Goal: Task Accomplishment & Management: Use online tool/utility

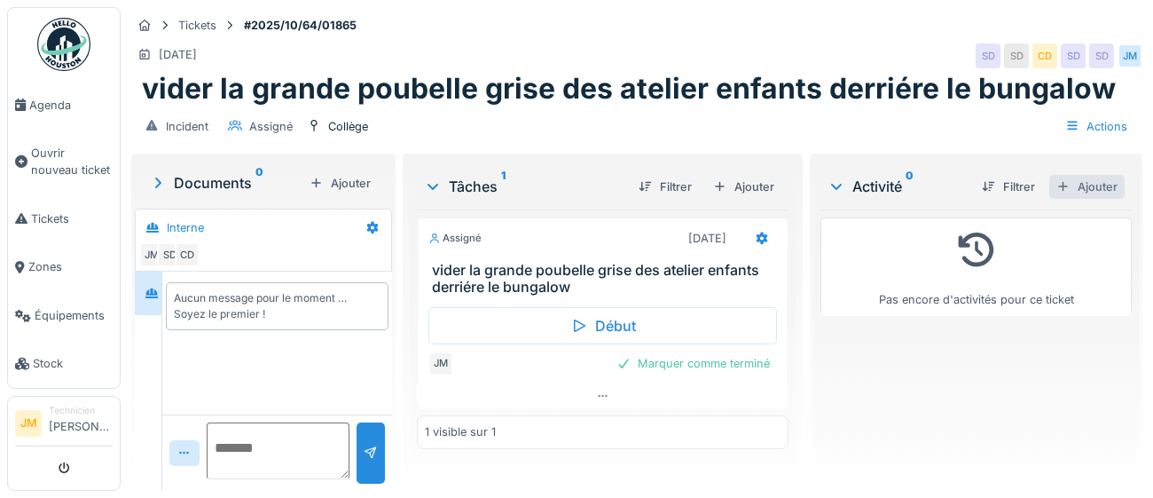
click at [1083, 185] on div "Ajouter" at bounding box center [1087, 187] width 75 height 24
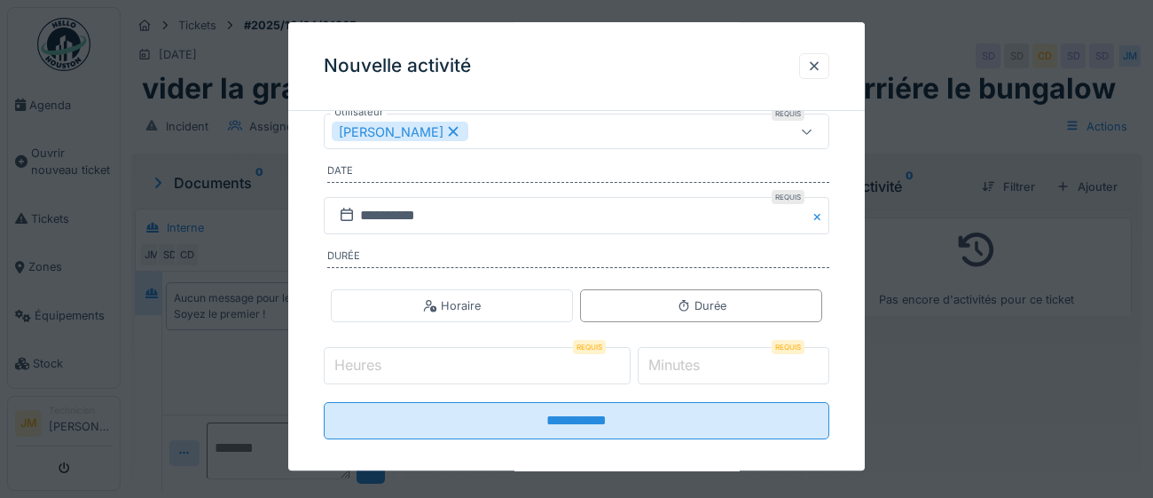
scroll to position [286, 0]
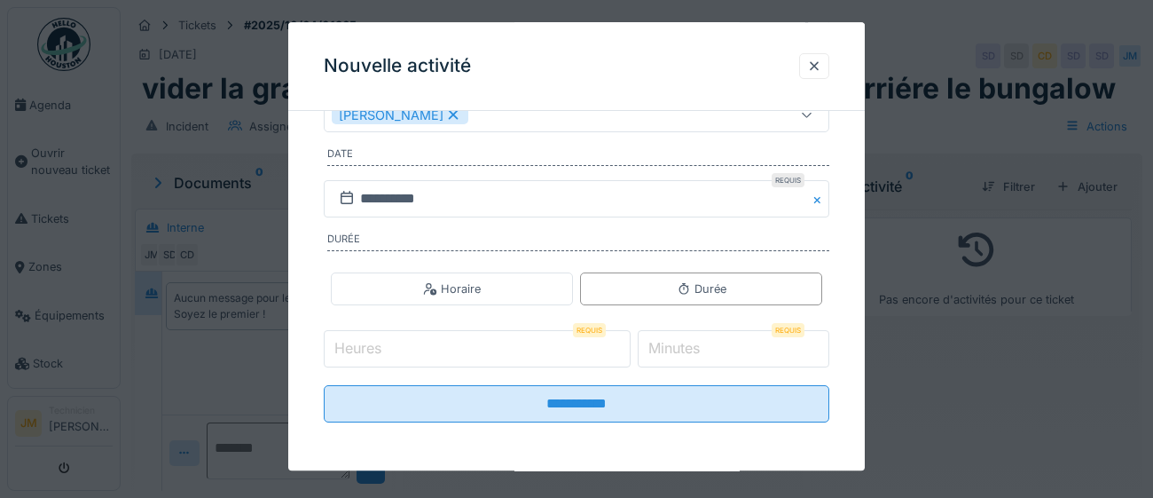
click at [482, 351] on input "Heures" at bounding box center [477, 349] width 307 height 37
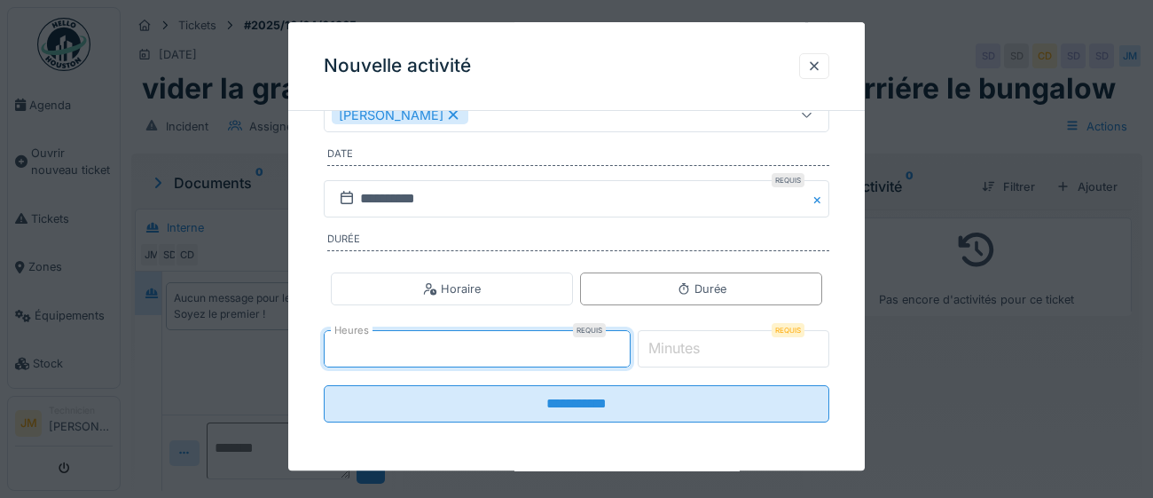
type input "*"
click at [677, 349] on label "Minutes" at bounding box center [674, 348] width 59 height 21
click at [677, 349] on input "*" at bounding box center [734, 349] width 193 height 37
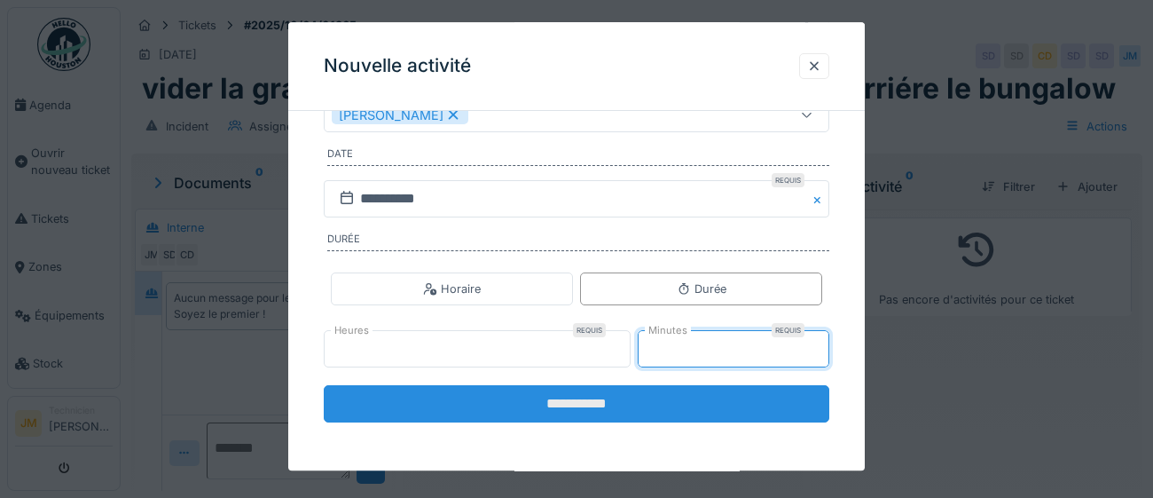
type input "**"
click at [675, 407] on input "**********" at bounding box center [577, 404] width 506 height 37
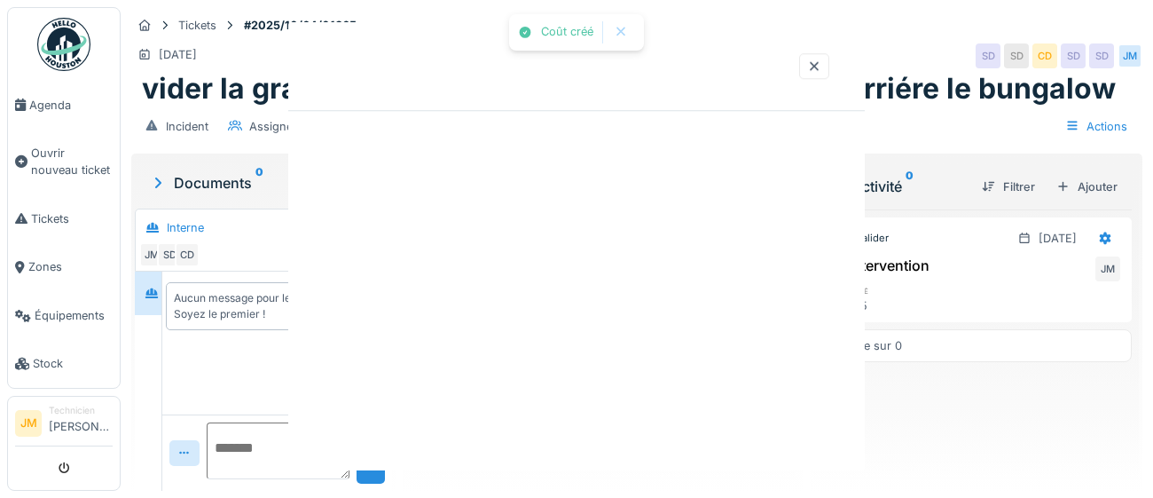
scroll to position [0, 0]
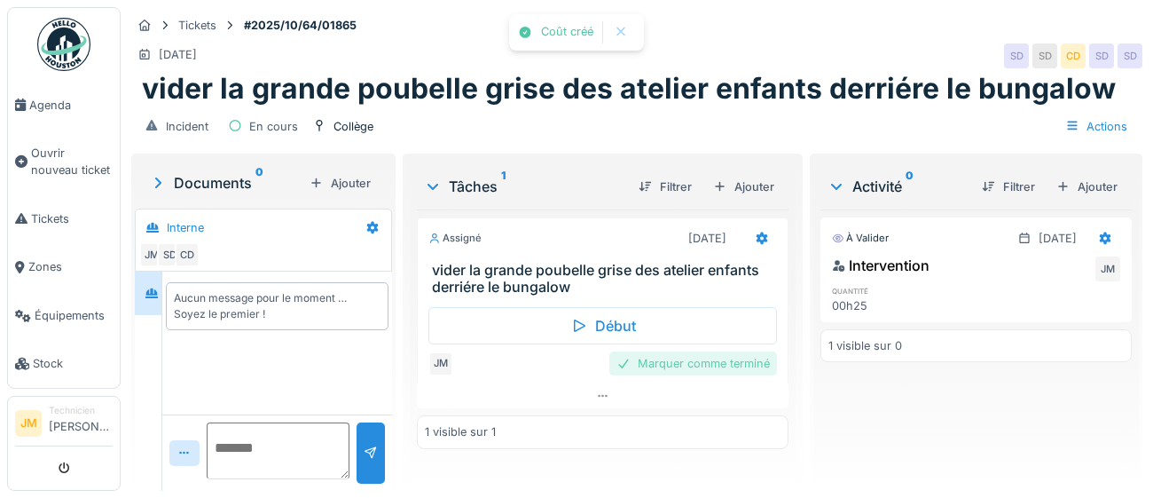
click at [684, 373] on div "Marquer comme terminé" at bounding box center [694, 363] width 168 height 24
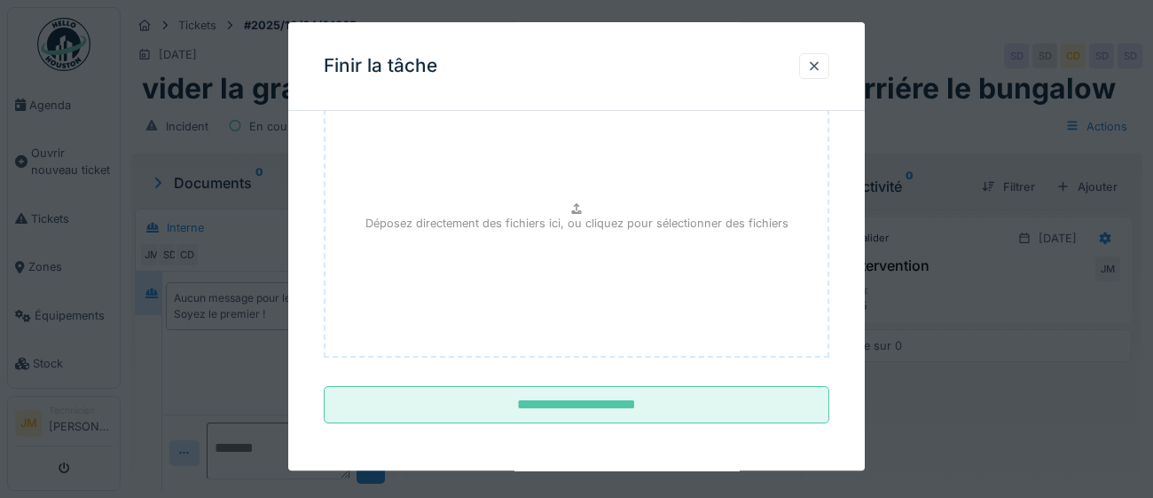
scroll to position [201, 0]
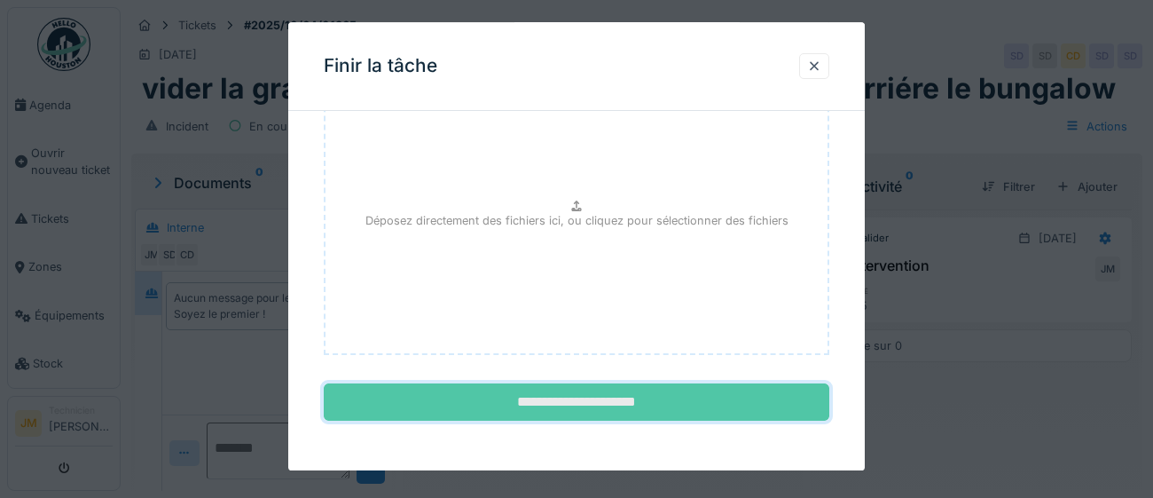
click at [569, 411] on input "**********" at bounding box center [577, 402] width 506 height 37
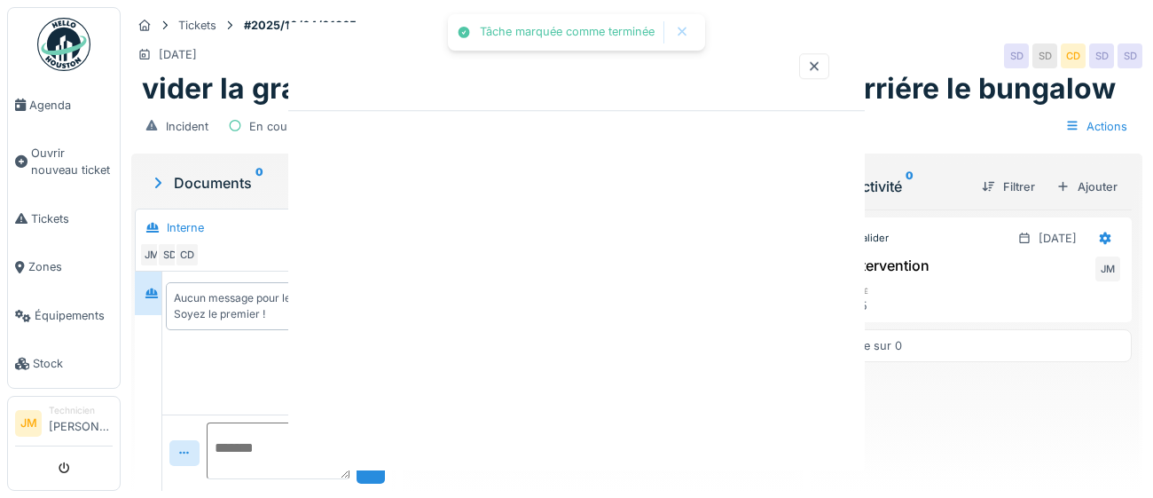
scroll to position [0, 0]
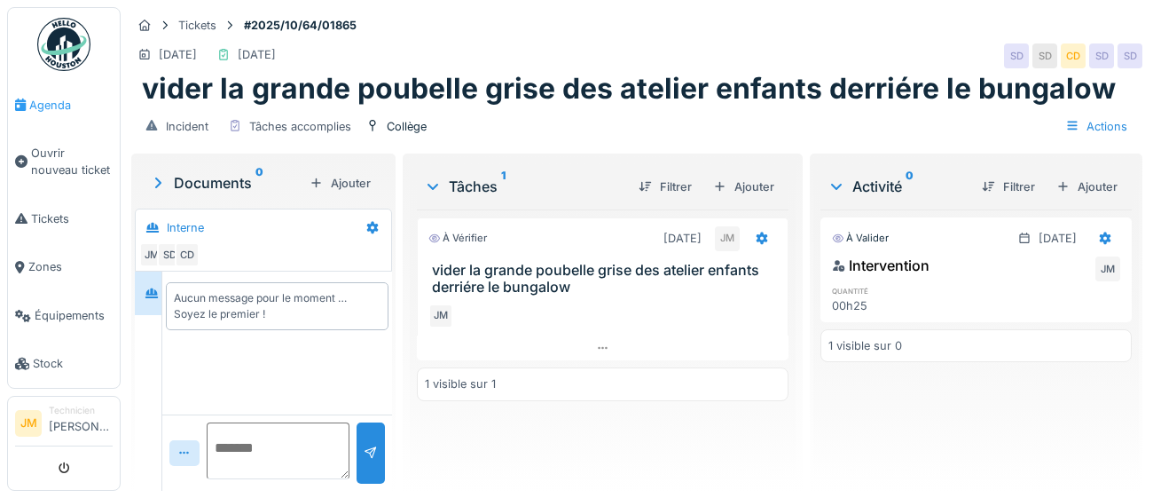
click at [50, 105] on span "Agenda" at bounding box center [70, 105] width 83 height 17
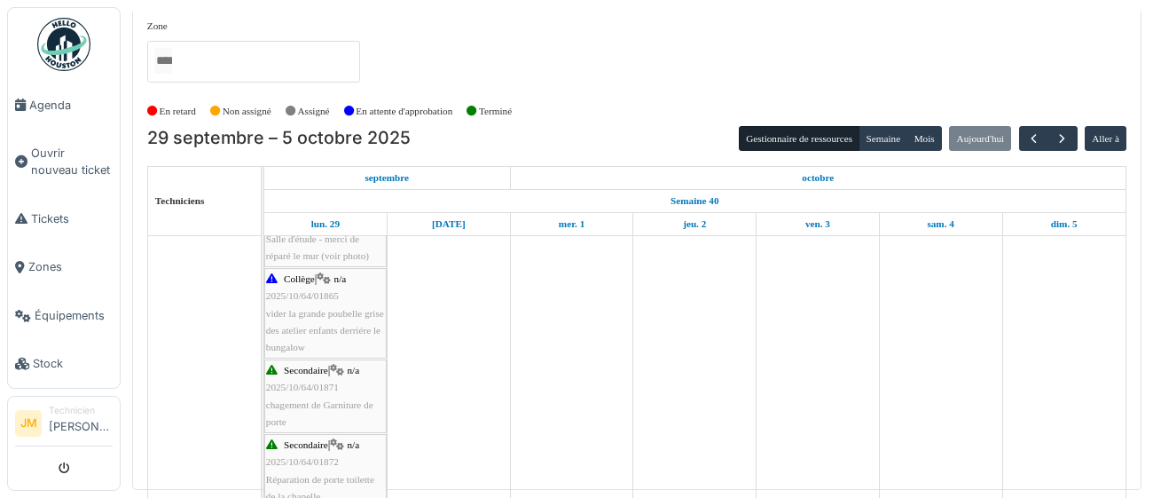
scroll to position [563, 0]
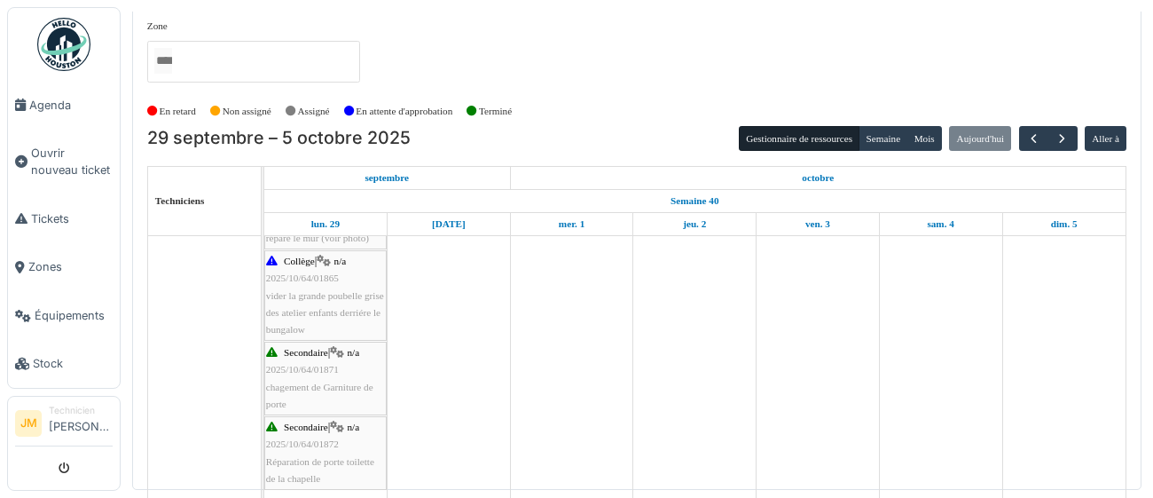
click at [315, 392] on div "Secondaire | n/a 2025/10/64/01871 chagement de Garniture de porte" at bounding box center [325, 378] width 119 height 68
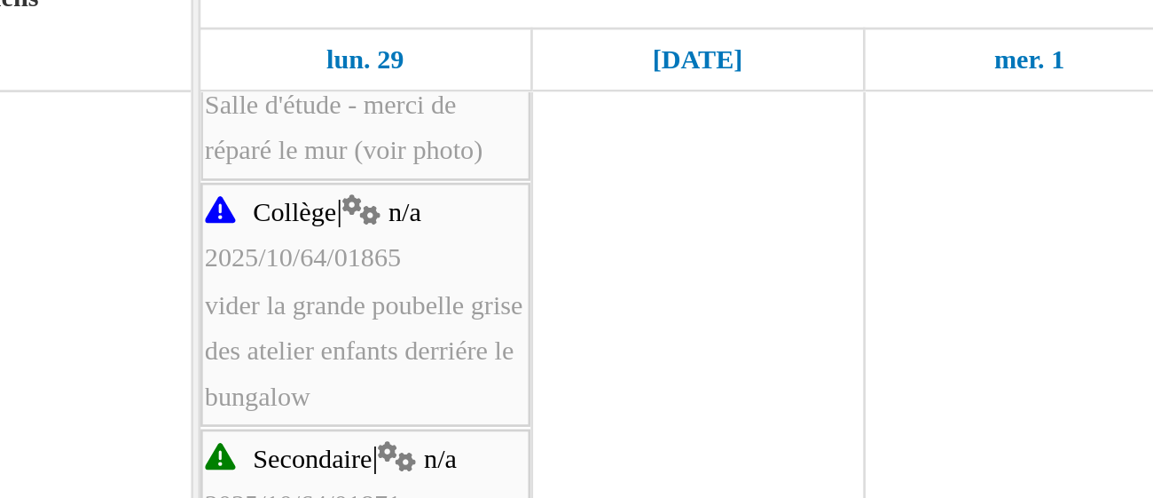
scroll to position [544, 0]
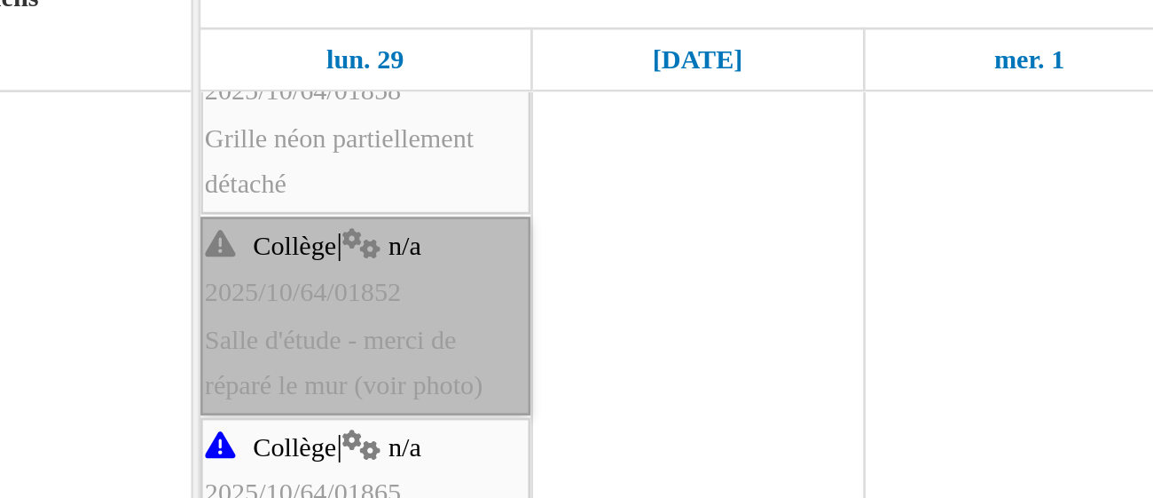
click at [335, 319] on link "Collège | n/a 2025/10/64/01852 Salle d'étude - merci de réparé le mur (voir pho…" at bounding box center [325, 319] width 122 height 74
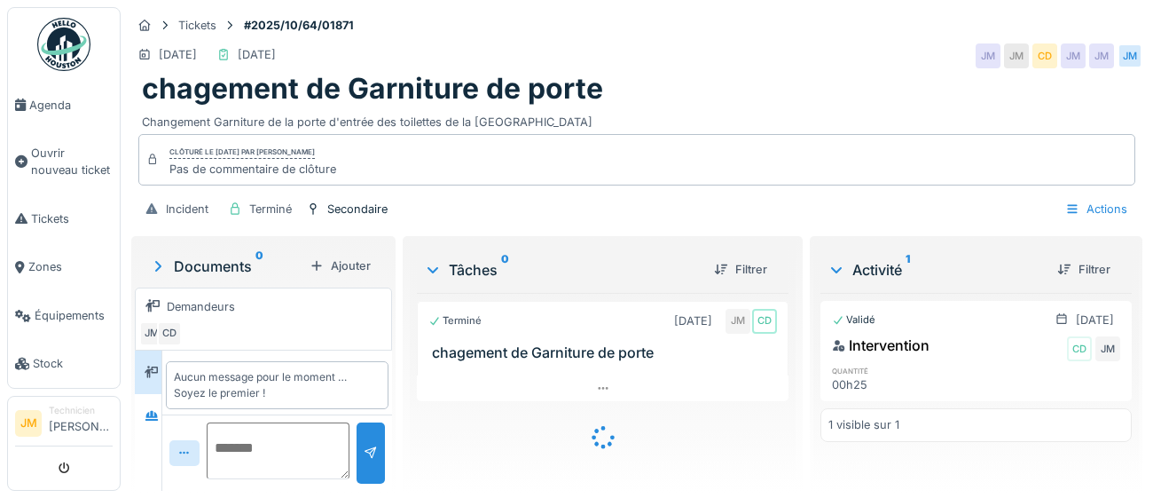
scroll to position [5, 0]
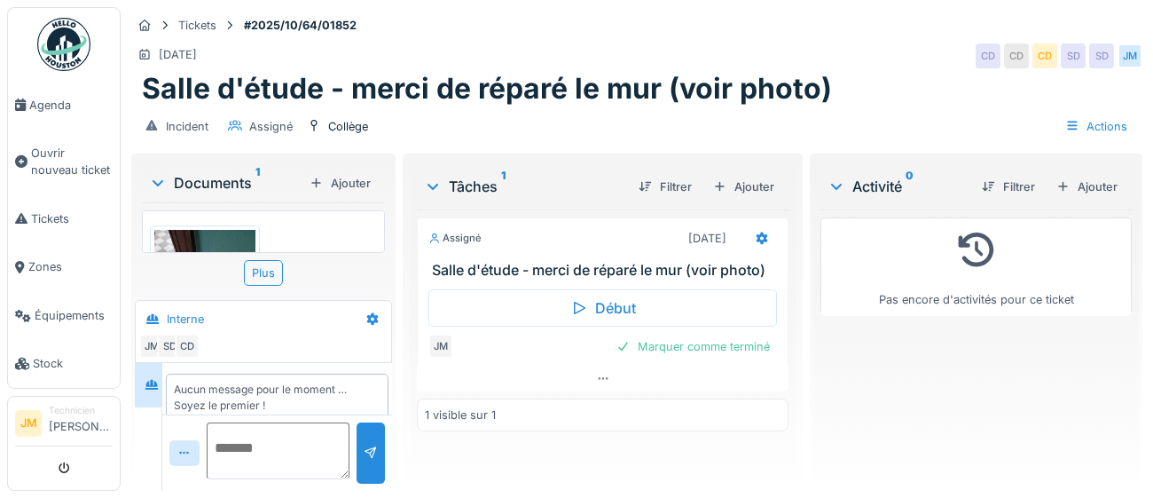
scroll to position [18, 0]
